Goal: Task Accomplishment & Management: Use online tool/utility

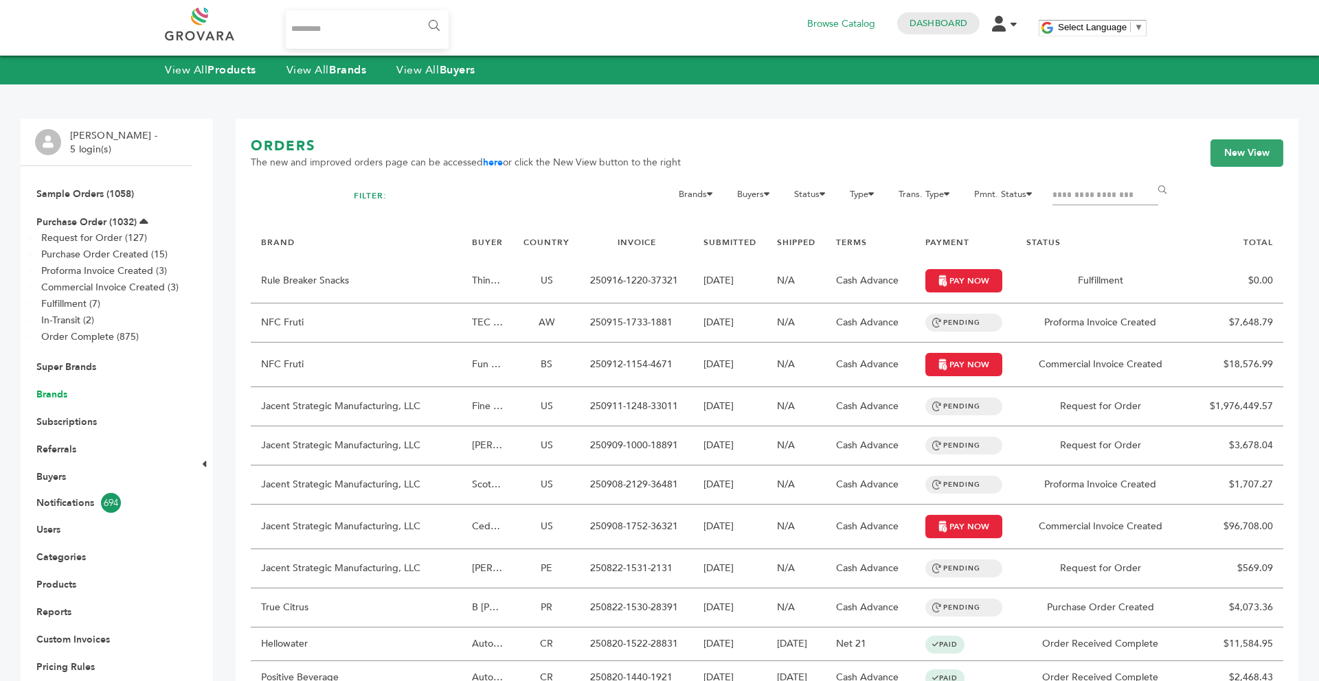
click at [59, 392] on link "Brands" at bounding box center [51, 394] width 31 height 13
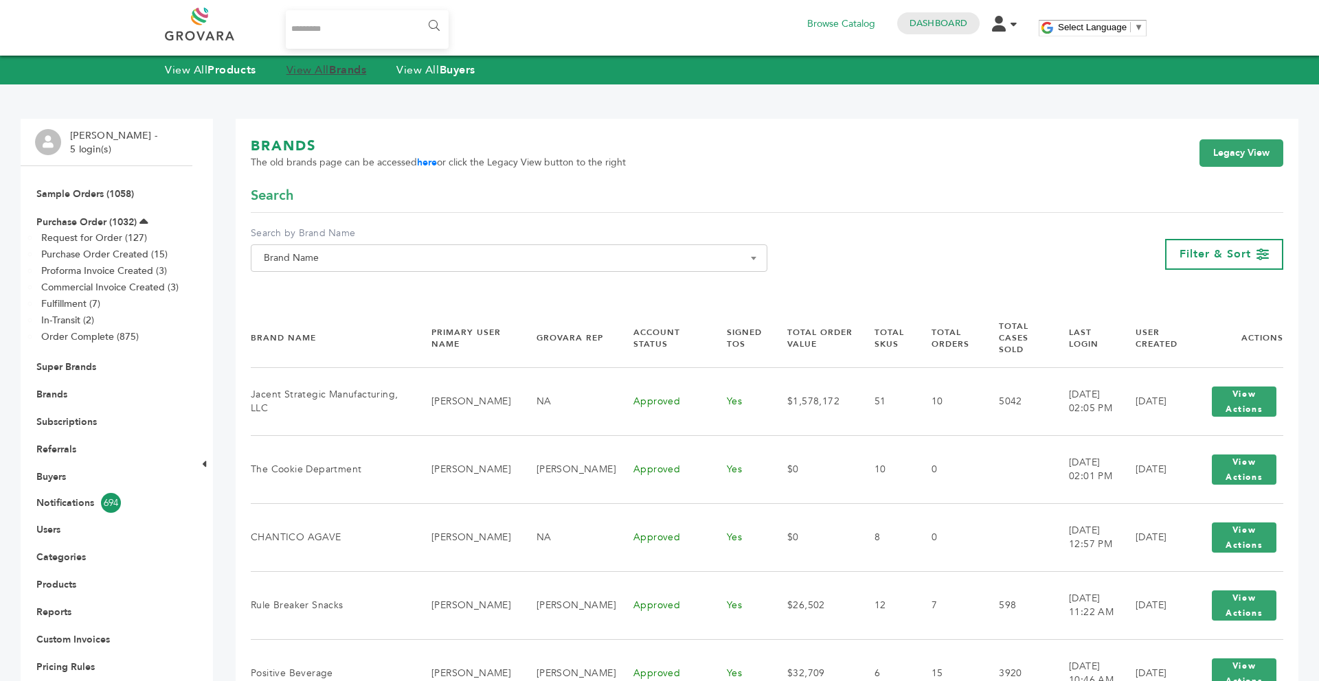
click at [334, 73] on link "View All Brands" at bounding box center [326, 70] width 80 height 15
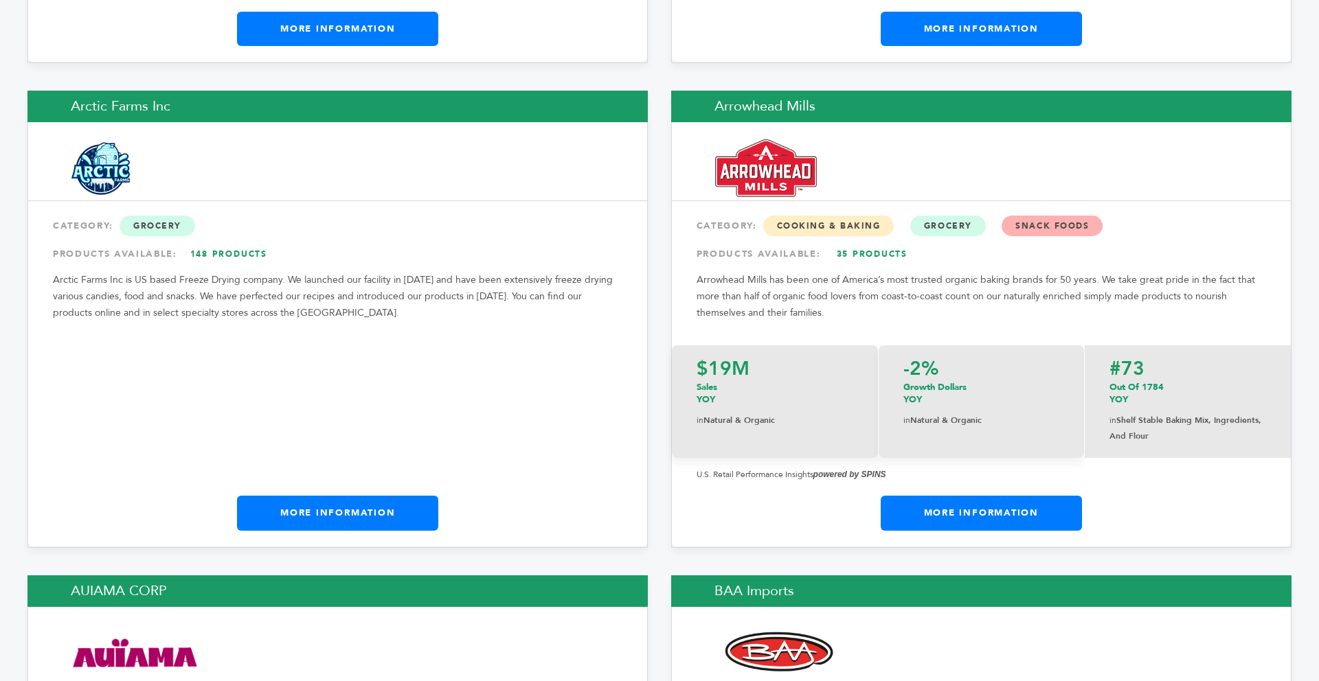
scroll to position [2171, 0]
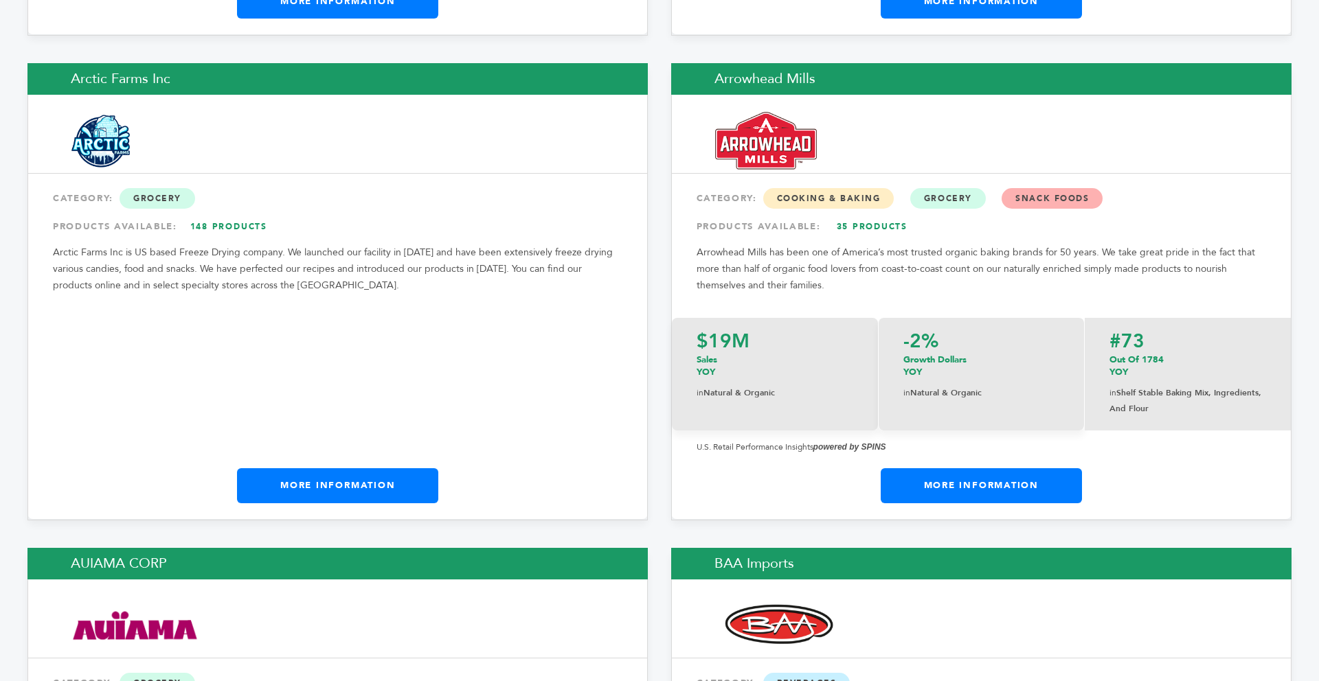
click at [927, 468] on link "More Information" at bounding box center [981, 485] width 201 height 34
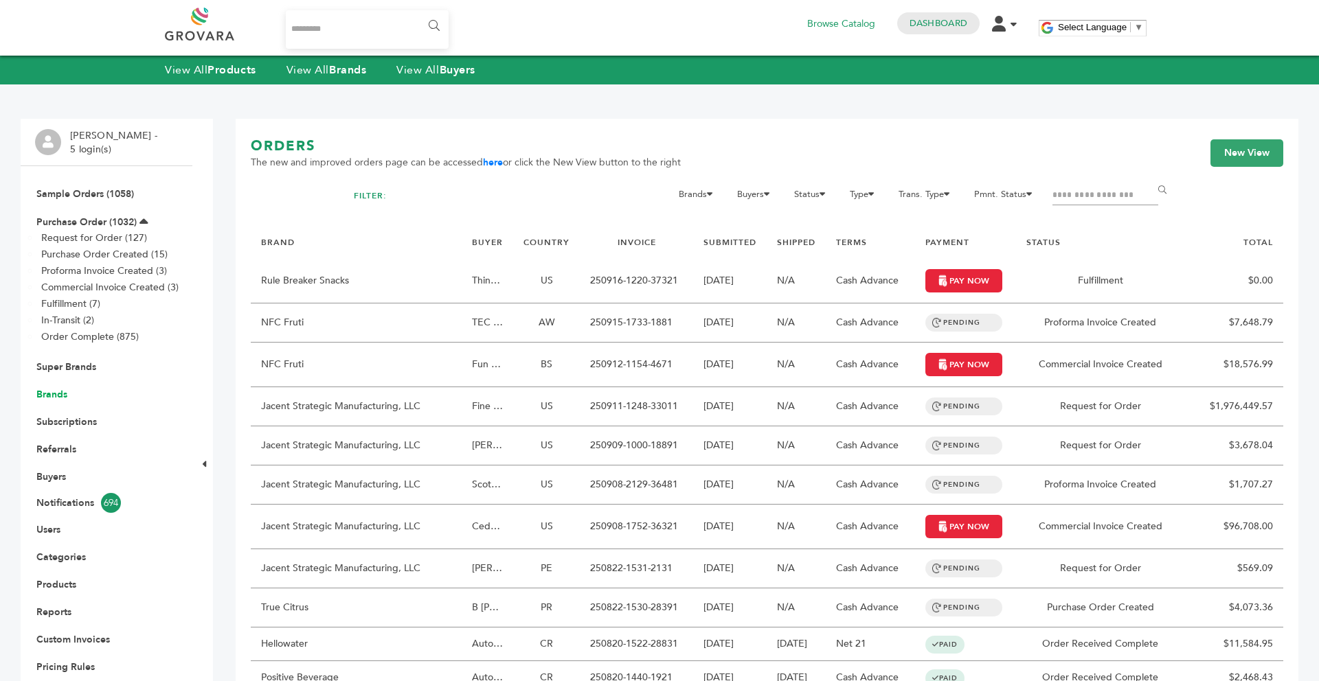
click at [54, 399] on link "Brands" at bounding box center [51, 394] width 31 height 13
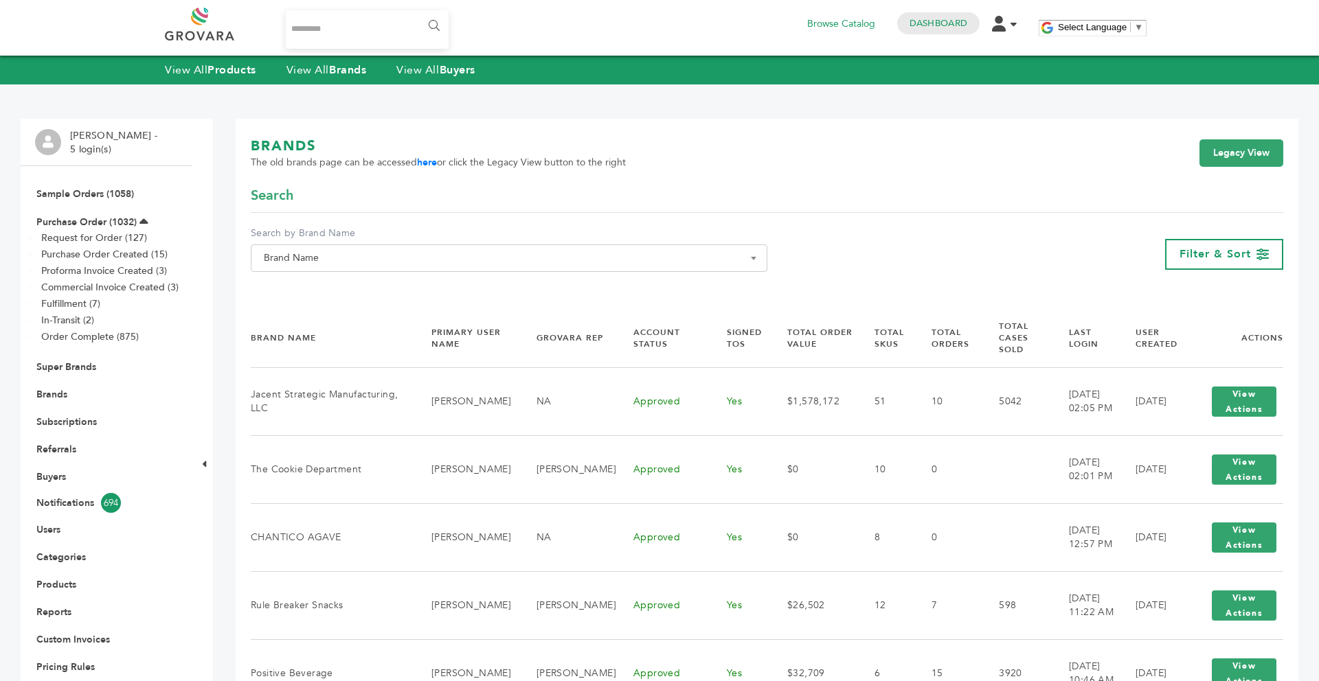
click at [440, 253] on span "Brand Name" at bounding box center [508, 258] width 501 height 19
click at [389, 282] on input "Search" at bounding box center [509, 283] width 510 height 17
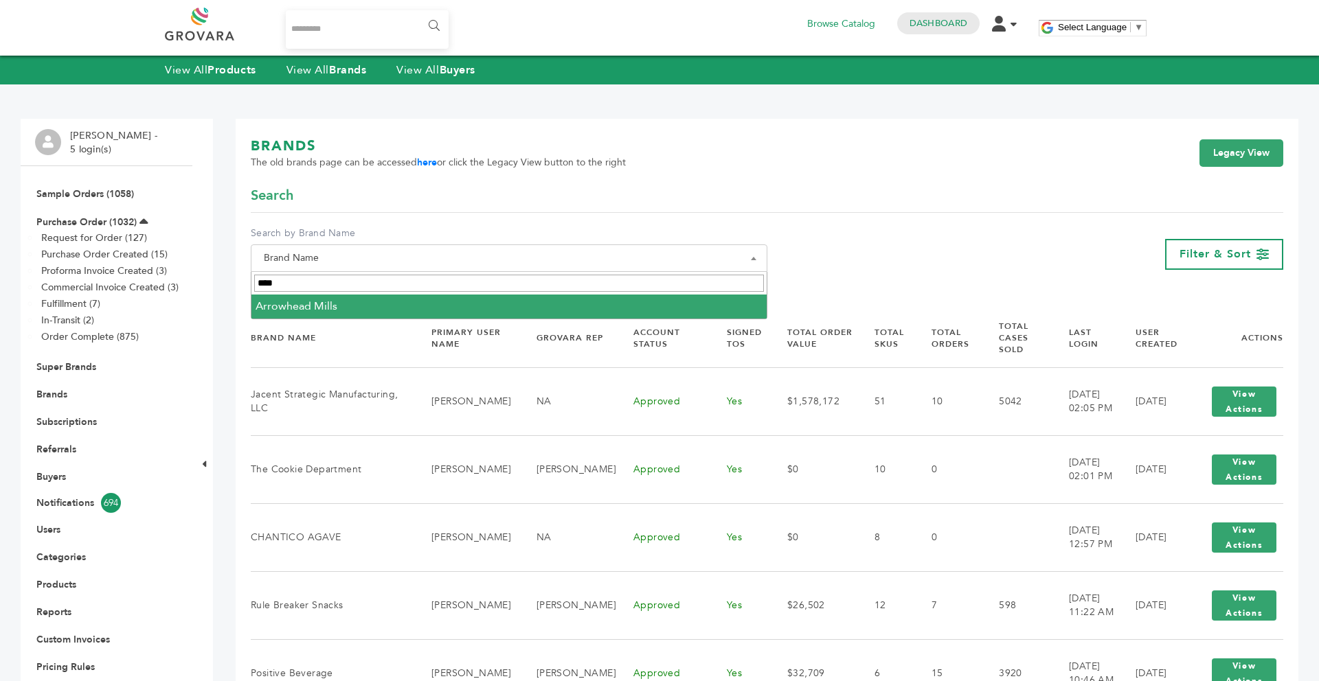
type input "****"
select select "**********"
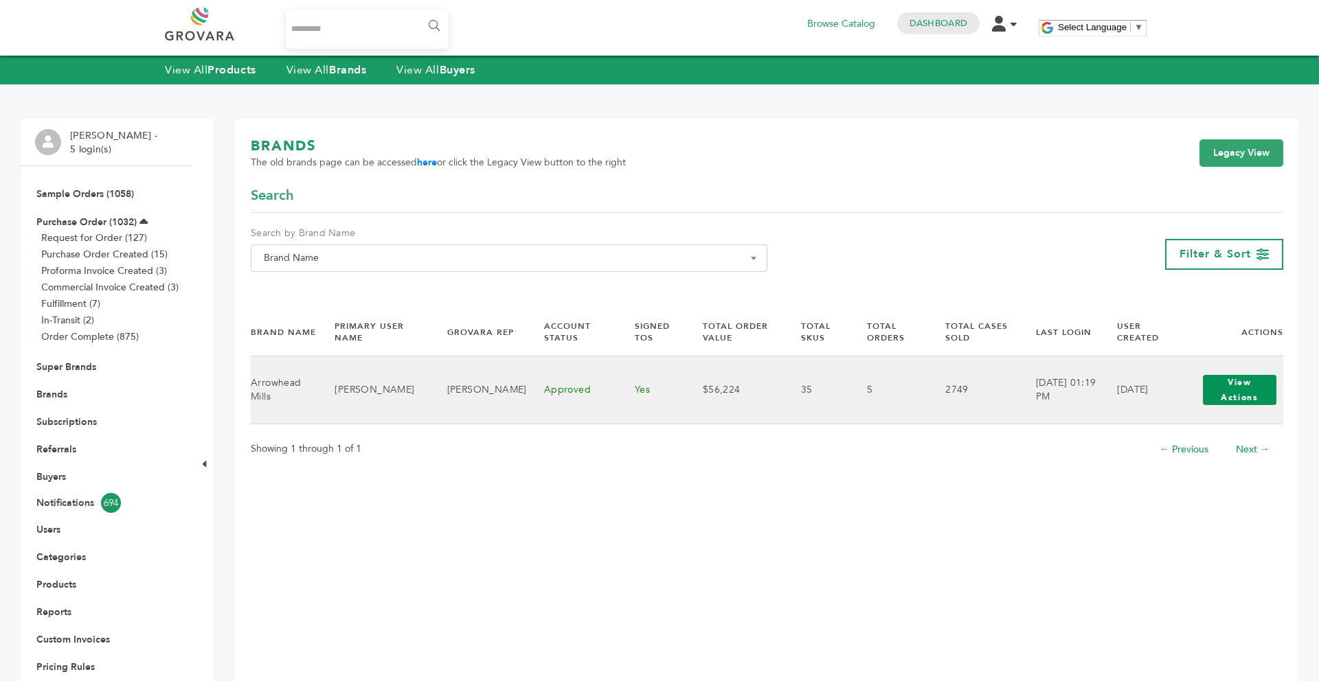
click at [1221, 401] on button "View Actions" at bounding box center [1239, 390] width 73 height 30
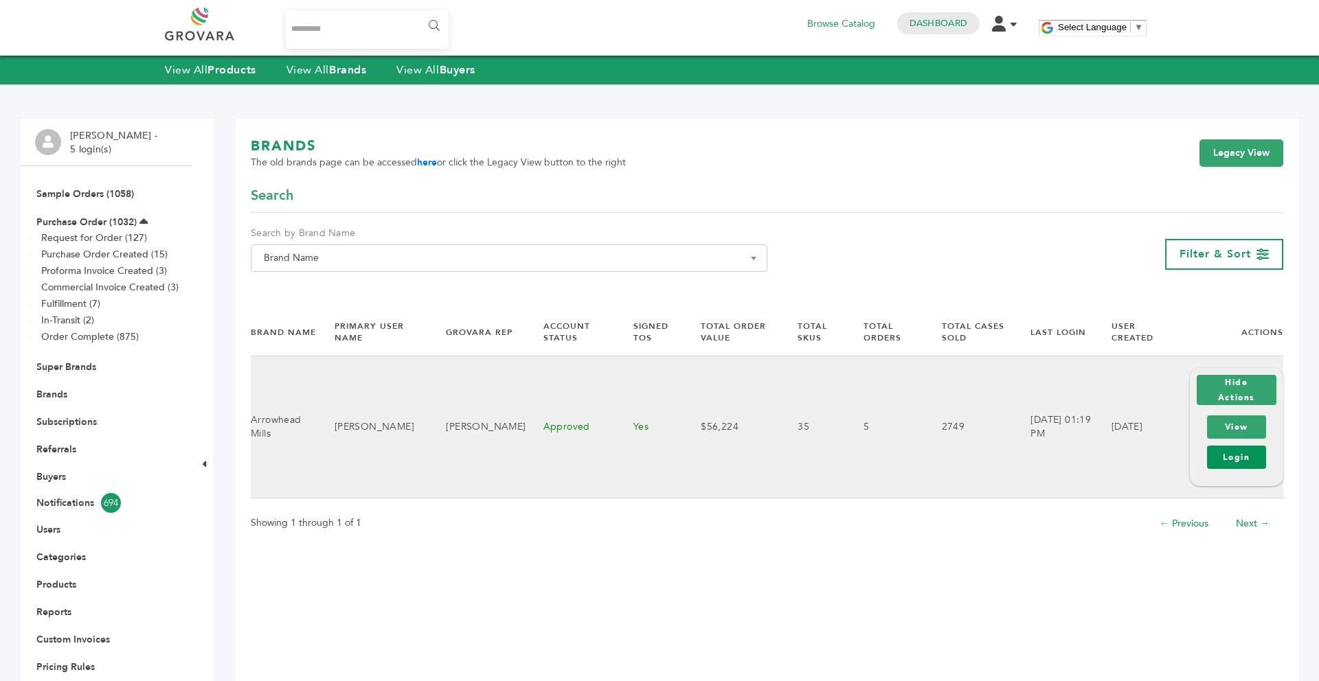
click at [1214, 461] on link "Login" at bounding box center [1236, 457] width 59 height 23
